Goal: Information Seeking & Learning: Learn about a topic

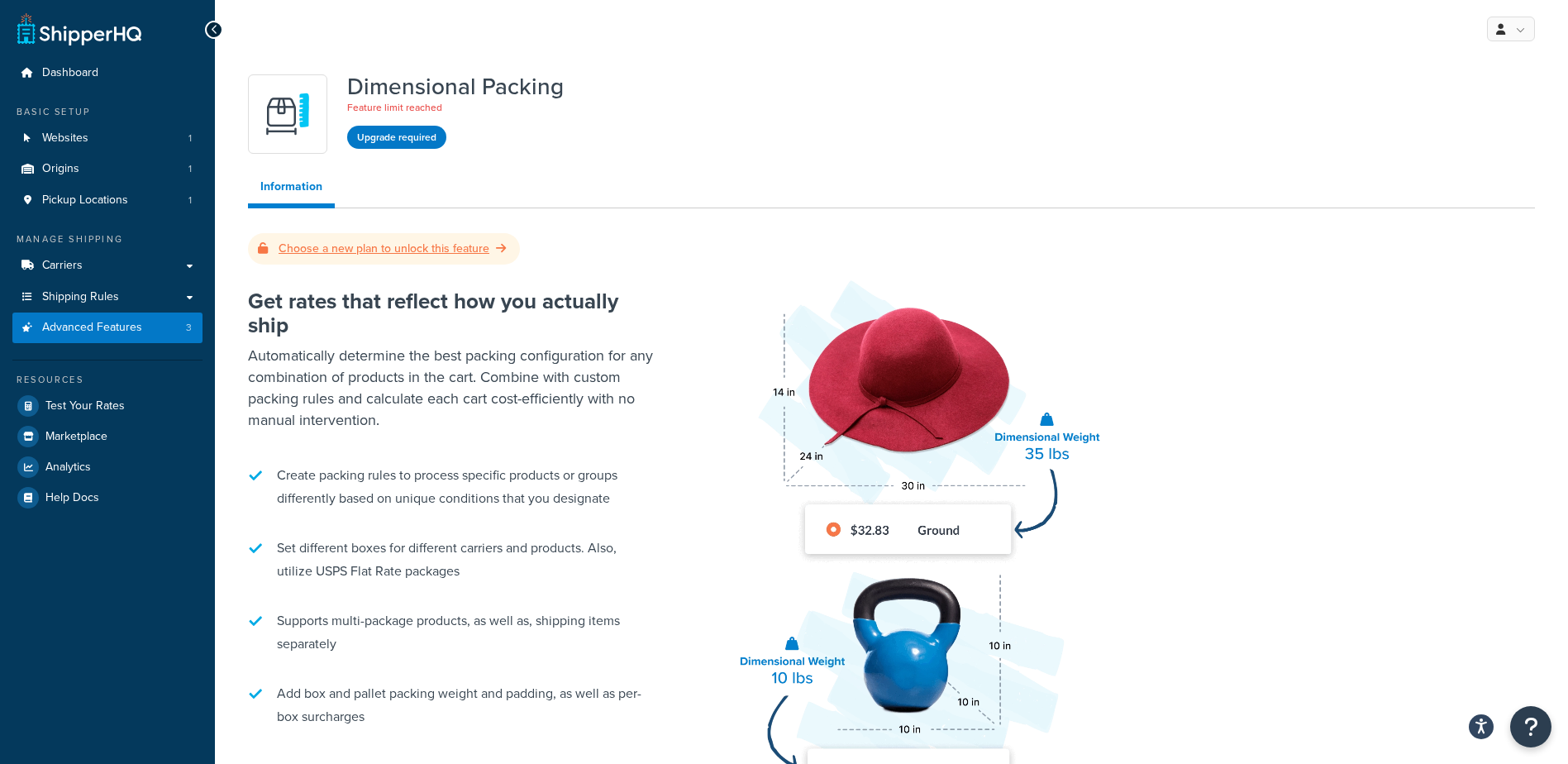
click at [503, 255] on span at bounding box center [502, 248] width 14 height 18
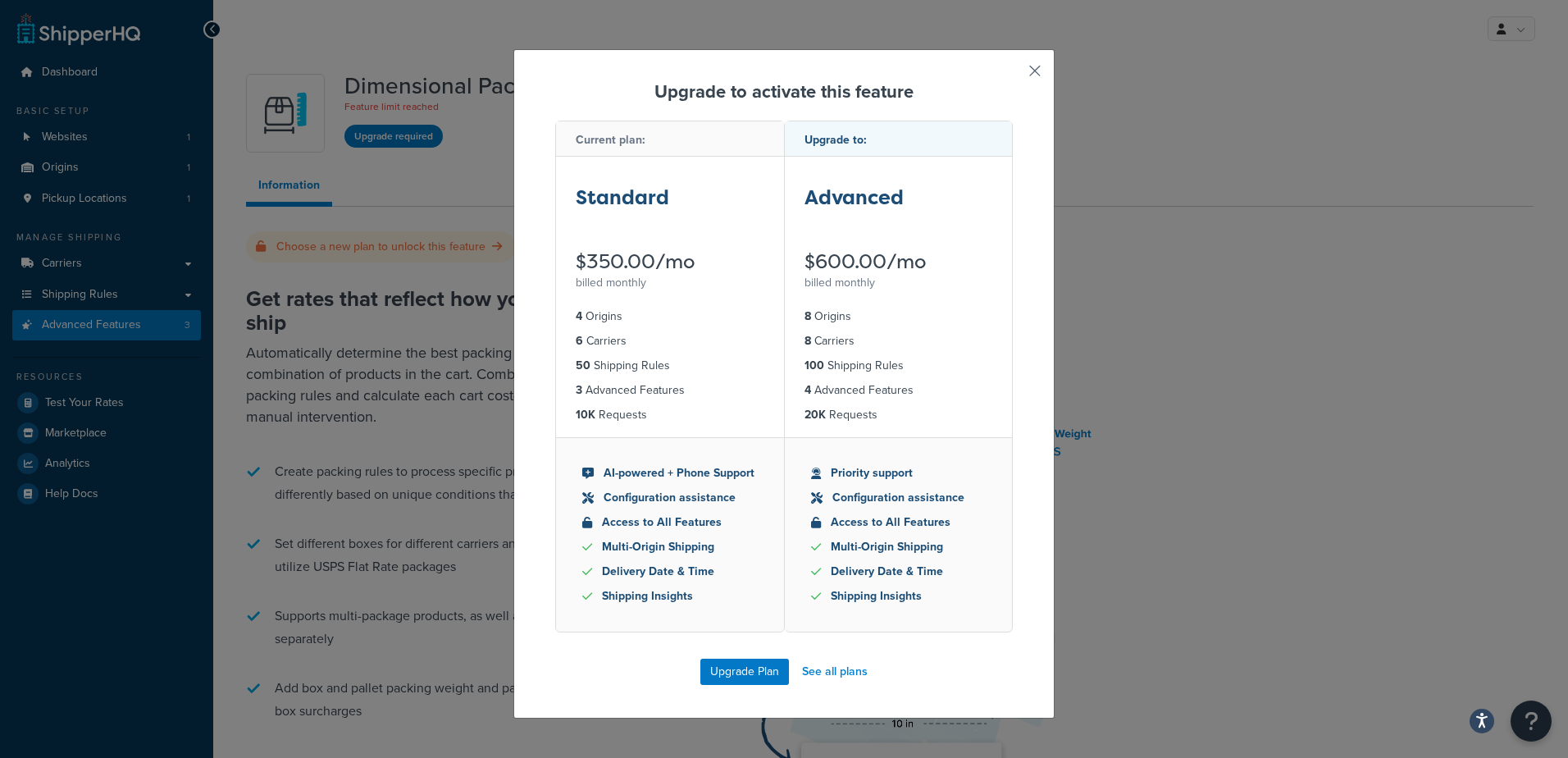
click at [1013, 75] on button "button" at bounding box center [1011, 77] width 4 height 4
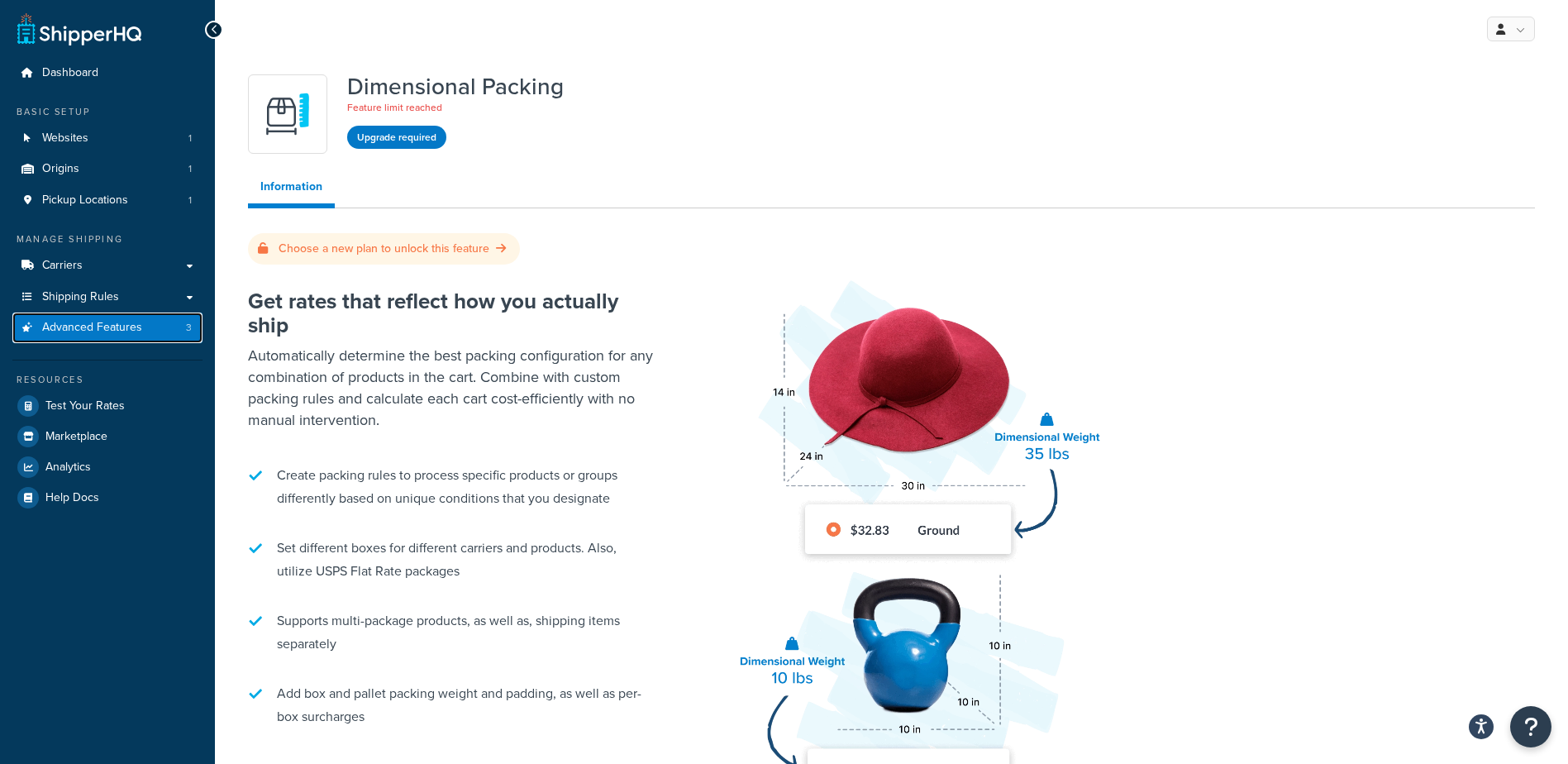
click at [92, 326] on span "Advanced Features" at bounding box center [92, 328] width 100 height 14
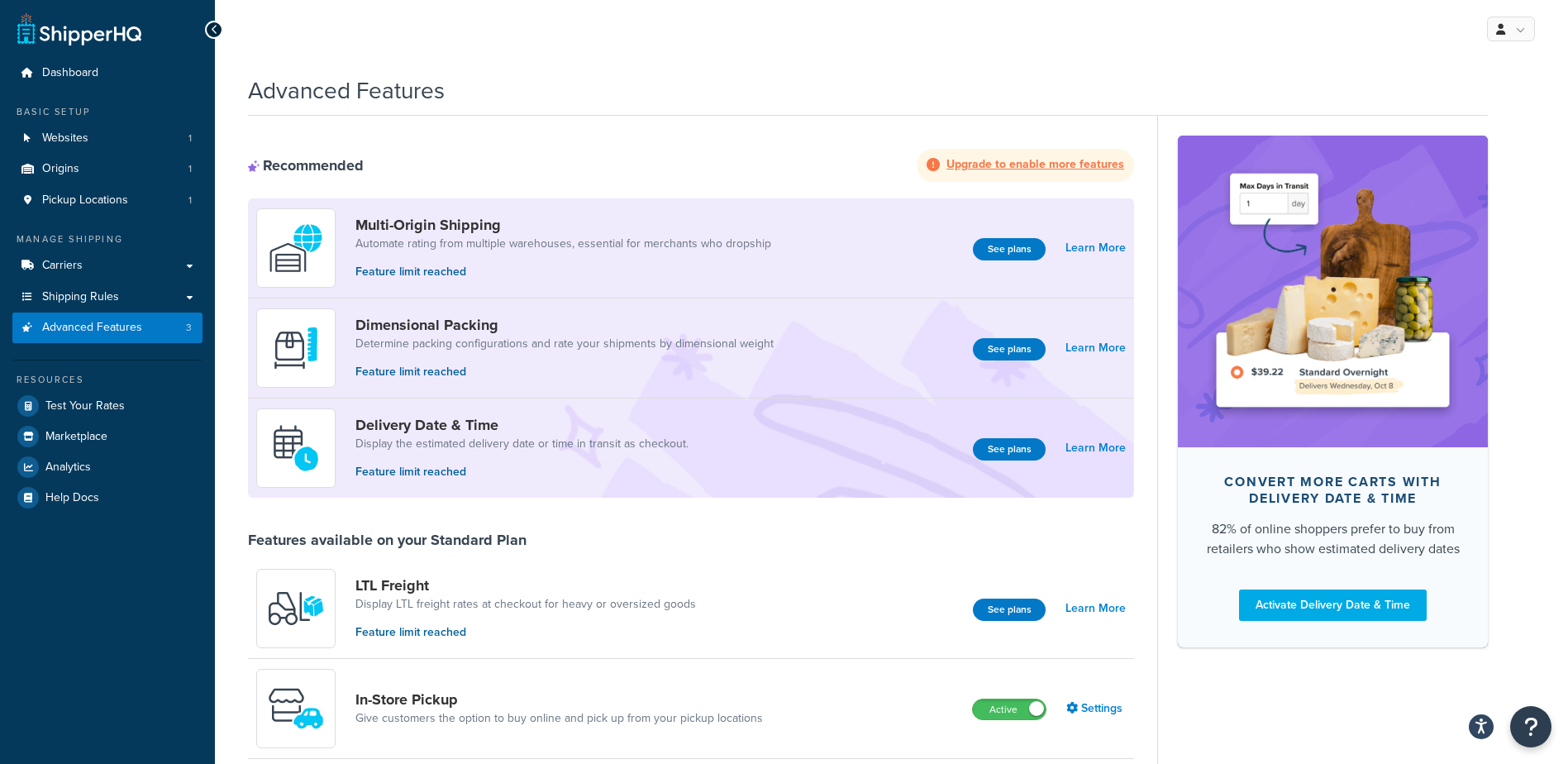
click at [989, 165] on strong "Upgrade to enable more features" at bounding box center [1035, 164] width 178 height 18
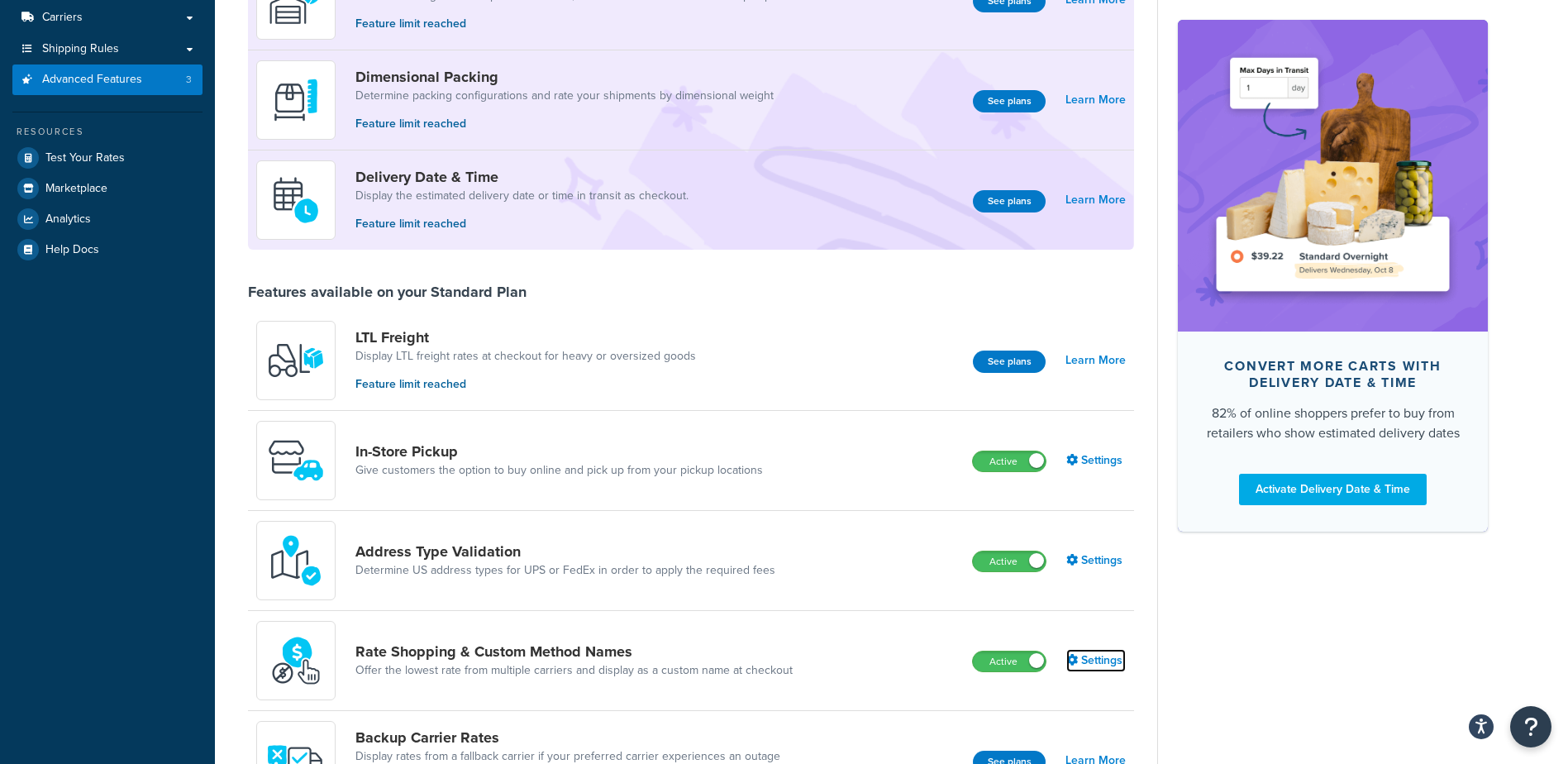
click at [1122, 670] on link "Settings" at bounding box center [1096, 661] width 60 height 23
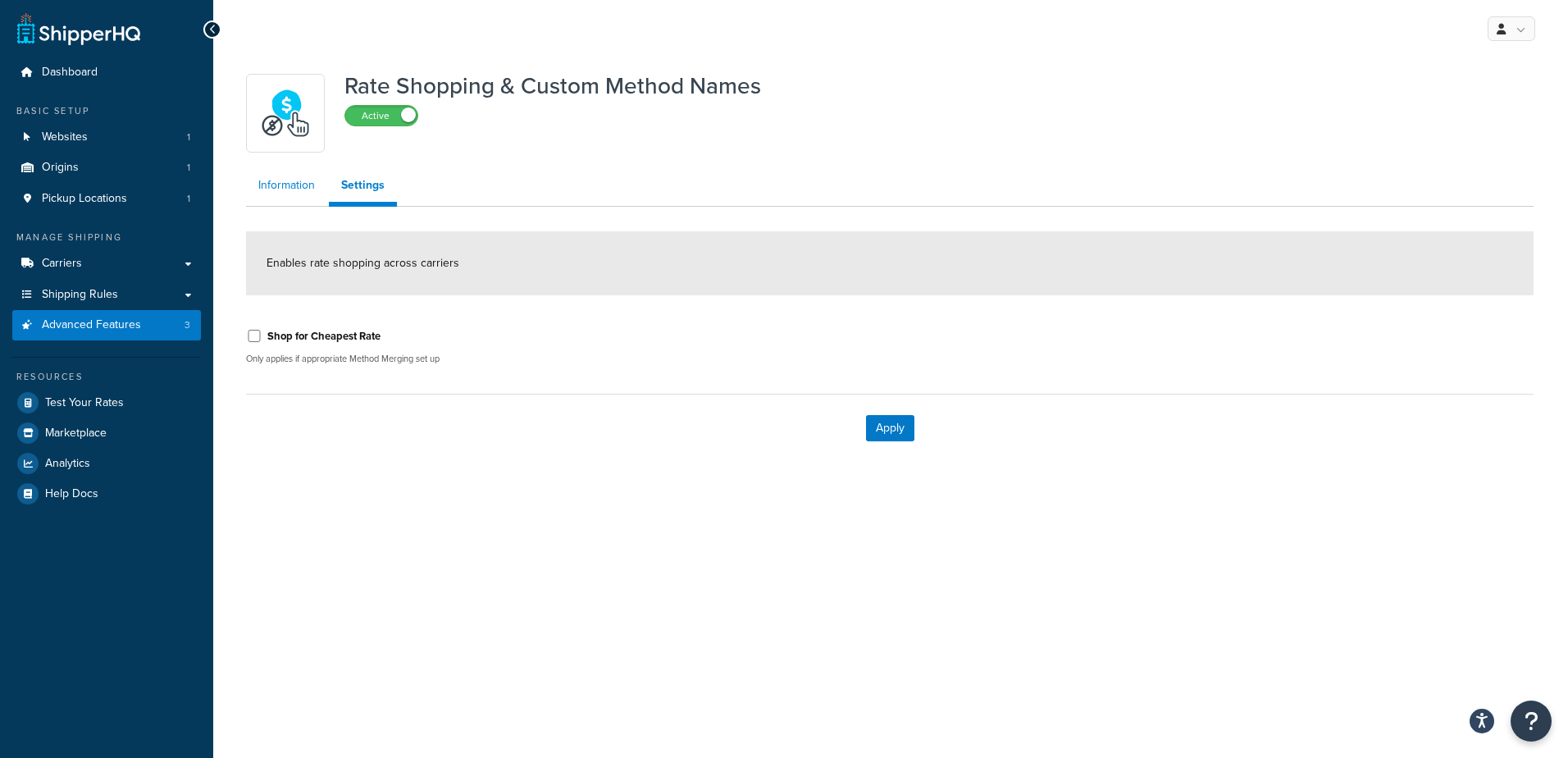
click at [310, 194] on link "Information" at bounding box center [287, 186] width 81 height 33
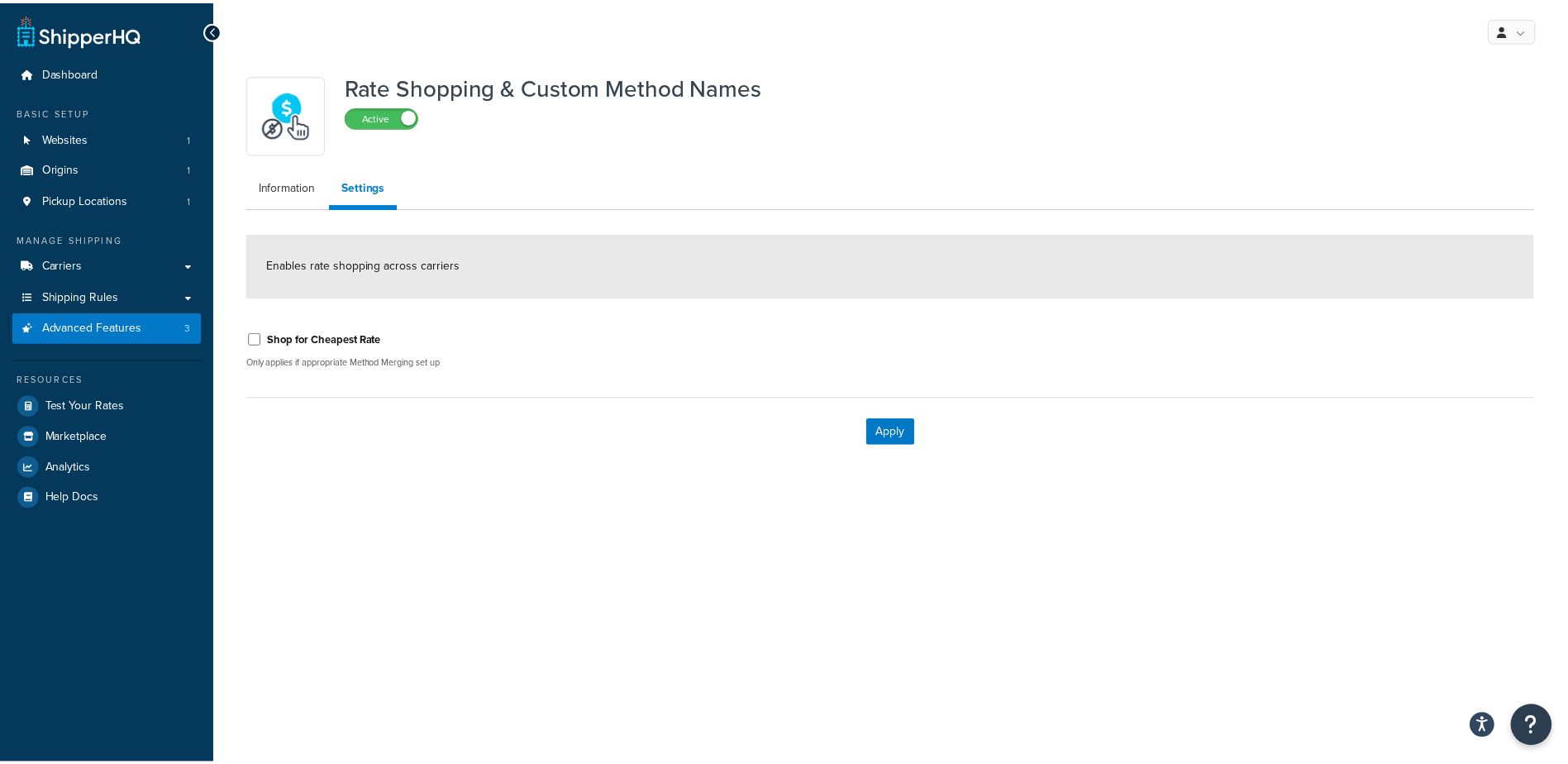
scroll to position [248, 0]
